Goal: Task Accomplishment & Management: Manage account settings

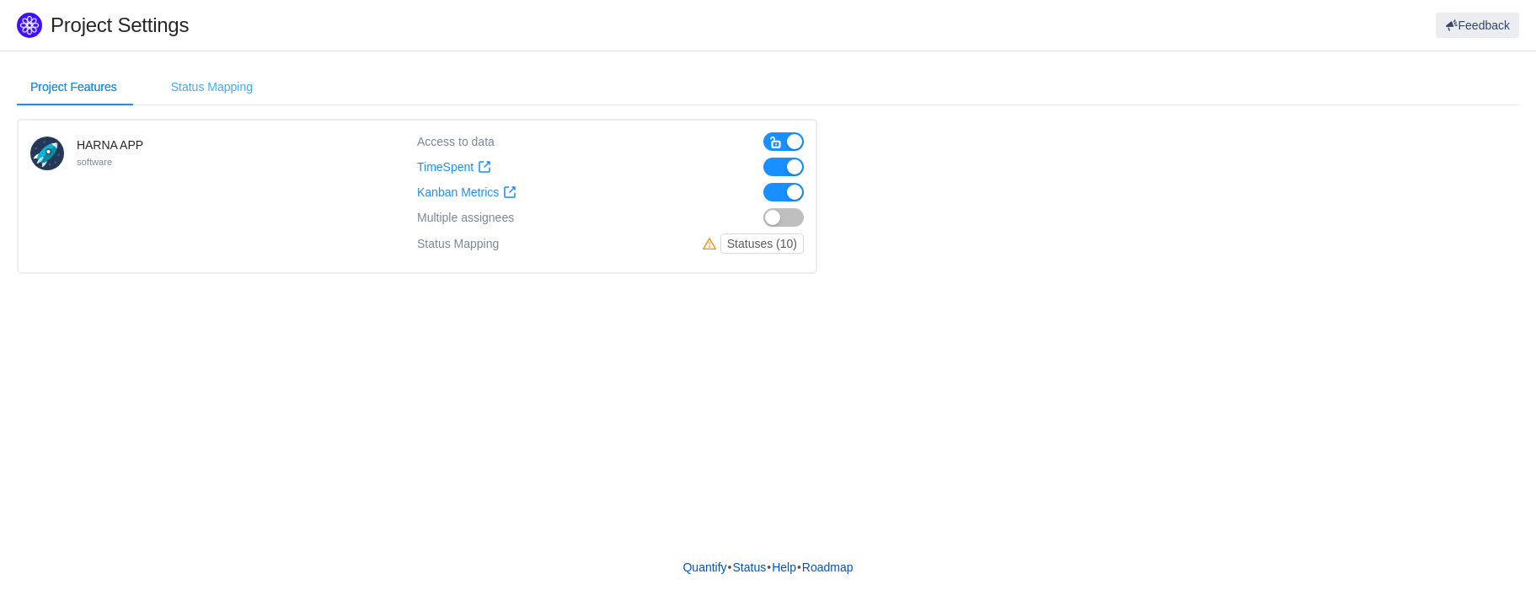
click at [221, 86] on div "Status Mapping" at bounding box center [212, 87] width 109 height 38
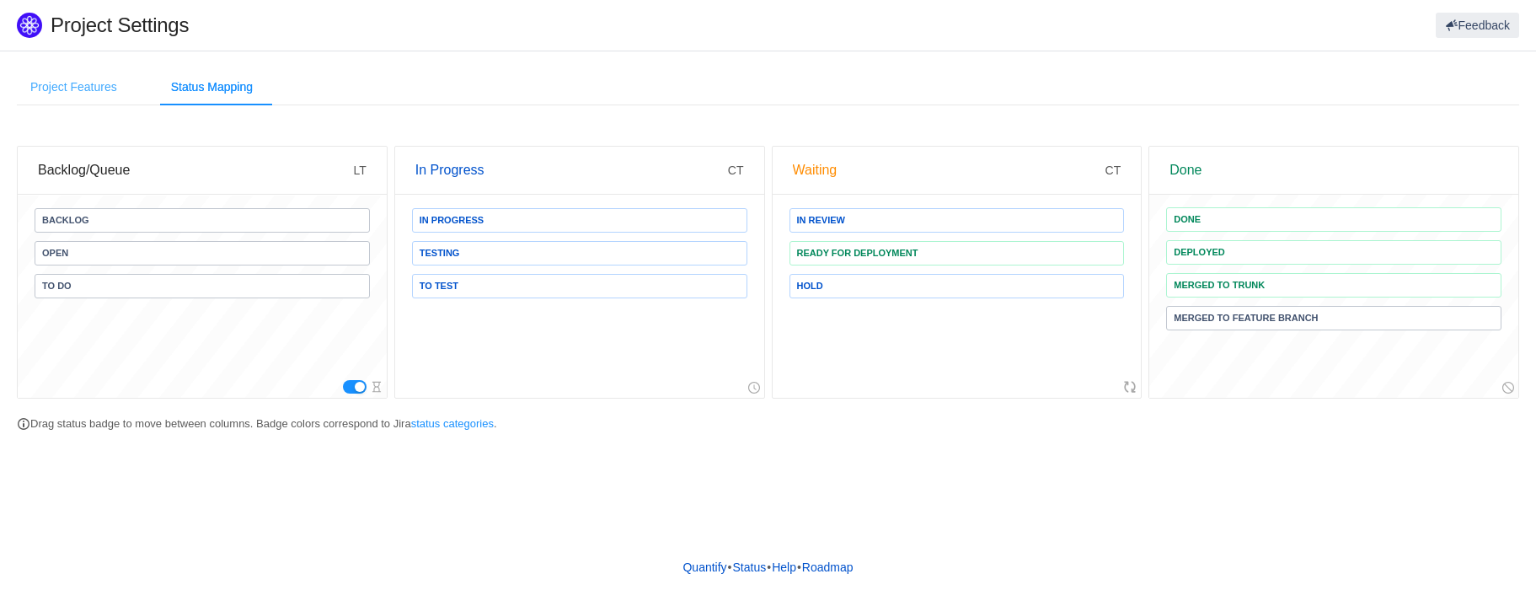
click at [89, 83] on div "Project Features" at bounding box center [74, 87] width 114 height 38
